Goal: Check status: Check status

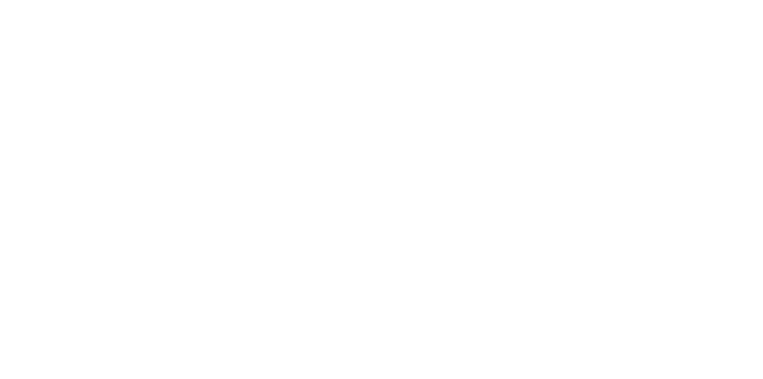
select select
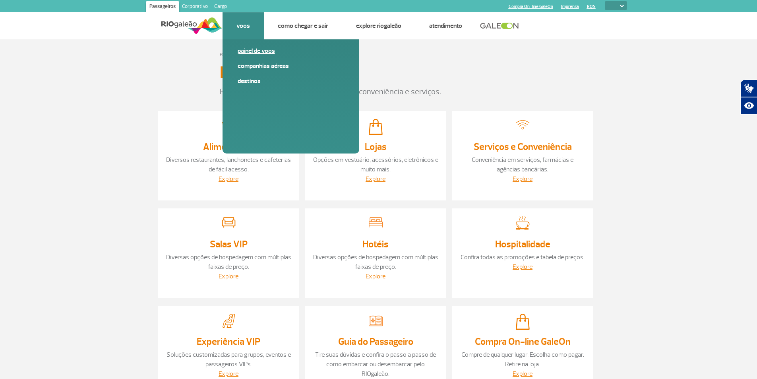
click at [244, 52] on link "Painel de voos" at bounding box center [291, 51] width 107 height 9
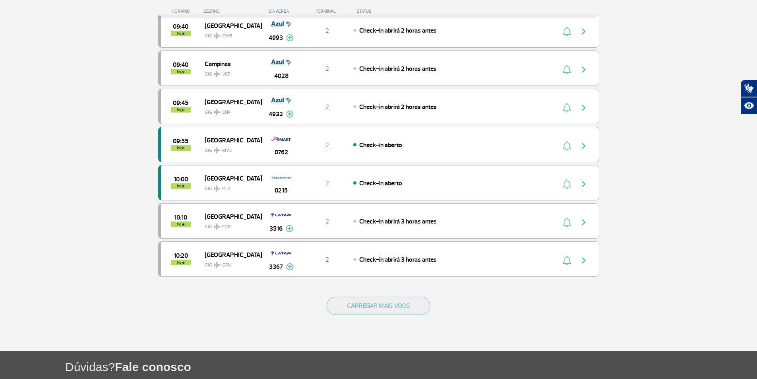
scroll to position [698, 0]
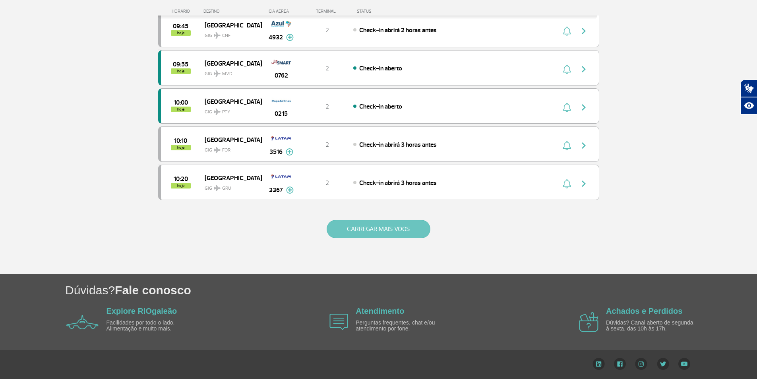
click at [377, 222] on button "CARREGAR MAIS VOOS" at bounding box center [379, 229] width 104 height 18
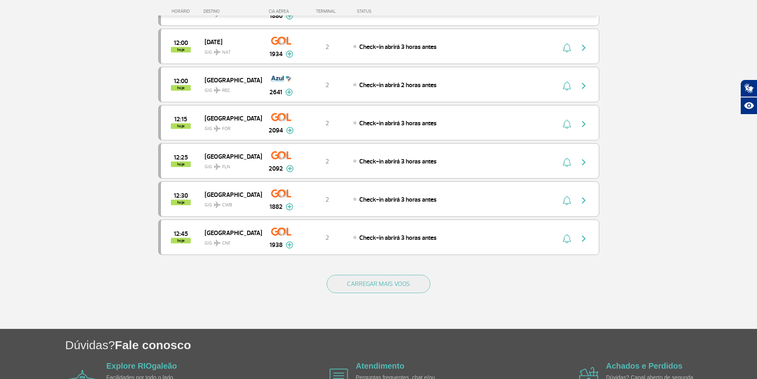
scroll to position [1461, 0]
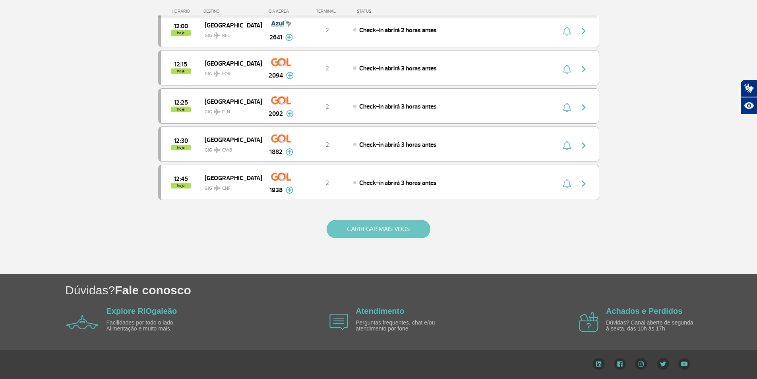
click at [374, 229] on button "CARREGAR MAIS VOOS" at bounding box center [379, 229] width 104 height 18
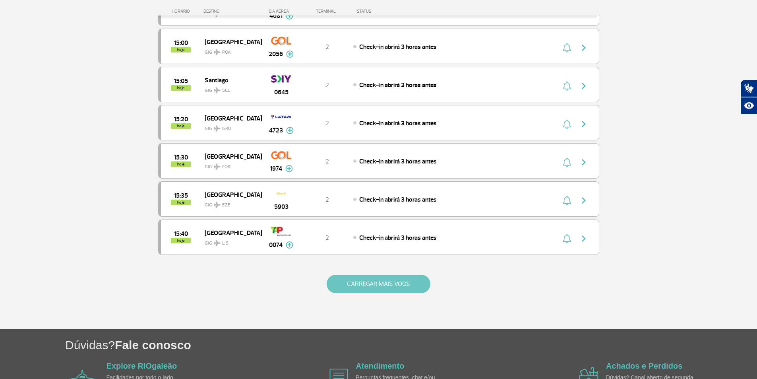
scroll to position [2219, 0]
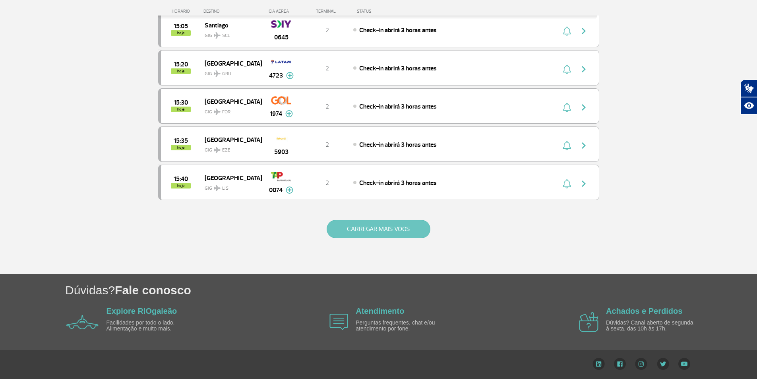
click at [411, 225] on button "CARREGAR MAIS VOOS" at bounding box center [379, 229] width 104 height 18
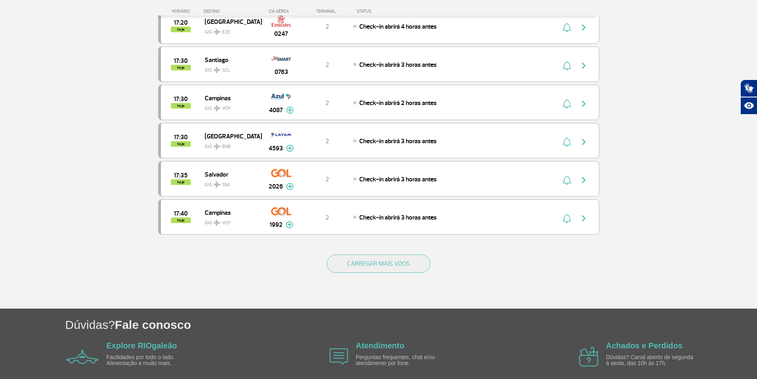
scroll to position [2982, 0]
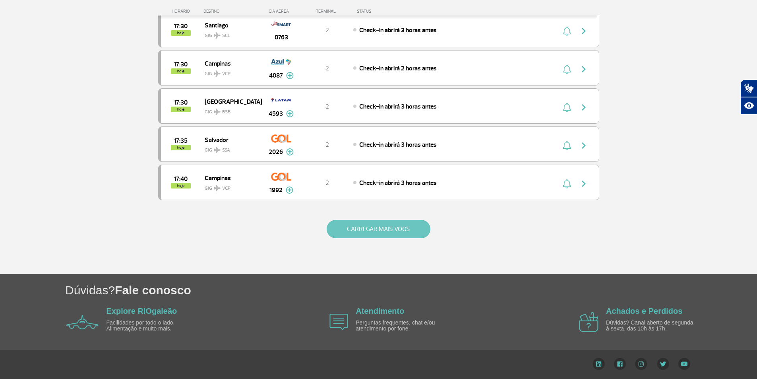
click at [403, 227] on button "CARREGAR MAIS VOOS" at bounding box center [379, 229] width 104 height 18
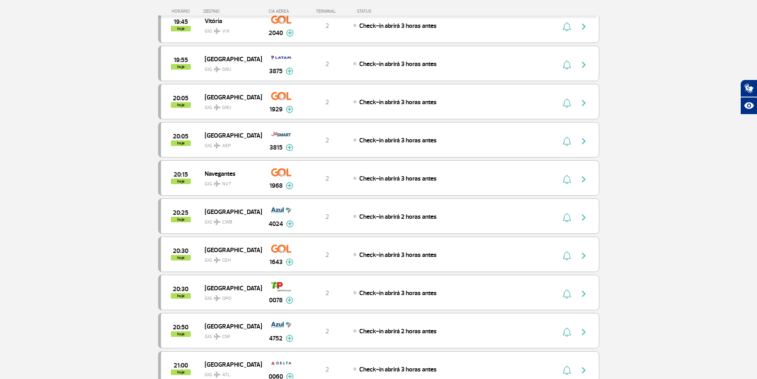
scroll to position [3520, 0]
click at [224, 103] on span "GIG GRU" at bounding box center [230, 107] width 51 height 12
